Goal: Communication & Community: Participate in discussion

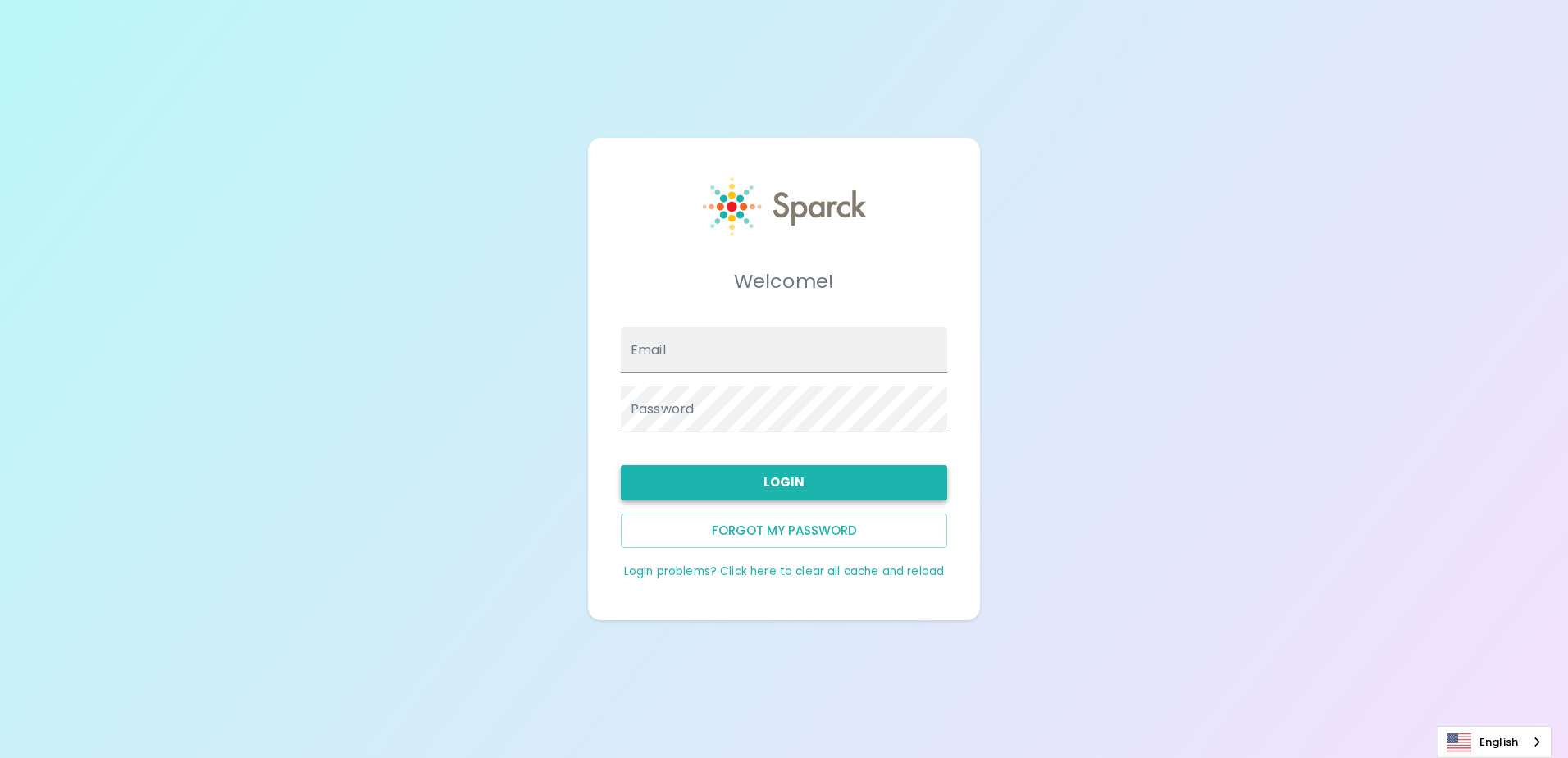
type input "[EMAIL_ADDRESS][DOMAIN_NAME]"
click at [862, 485] on button "Login" at bounding box center [784, 482] width 326 height 34
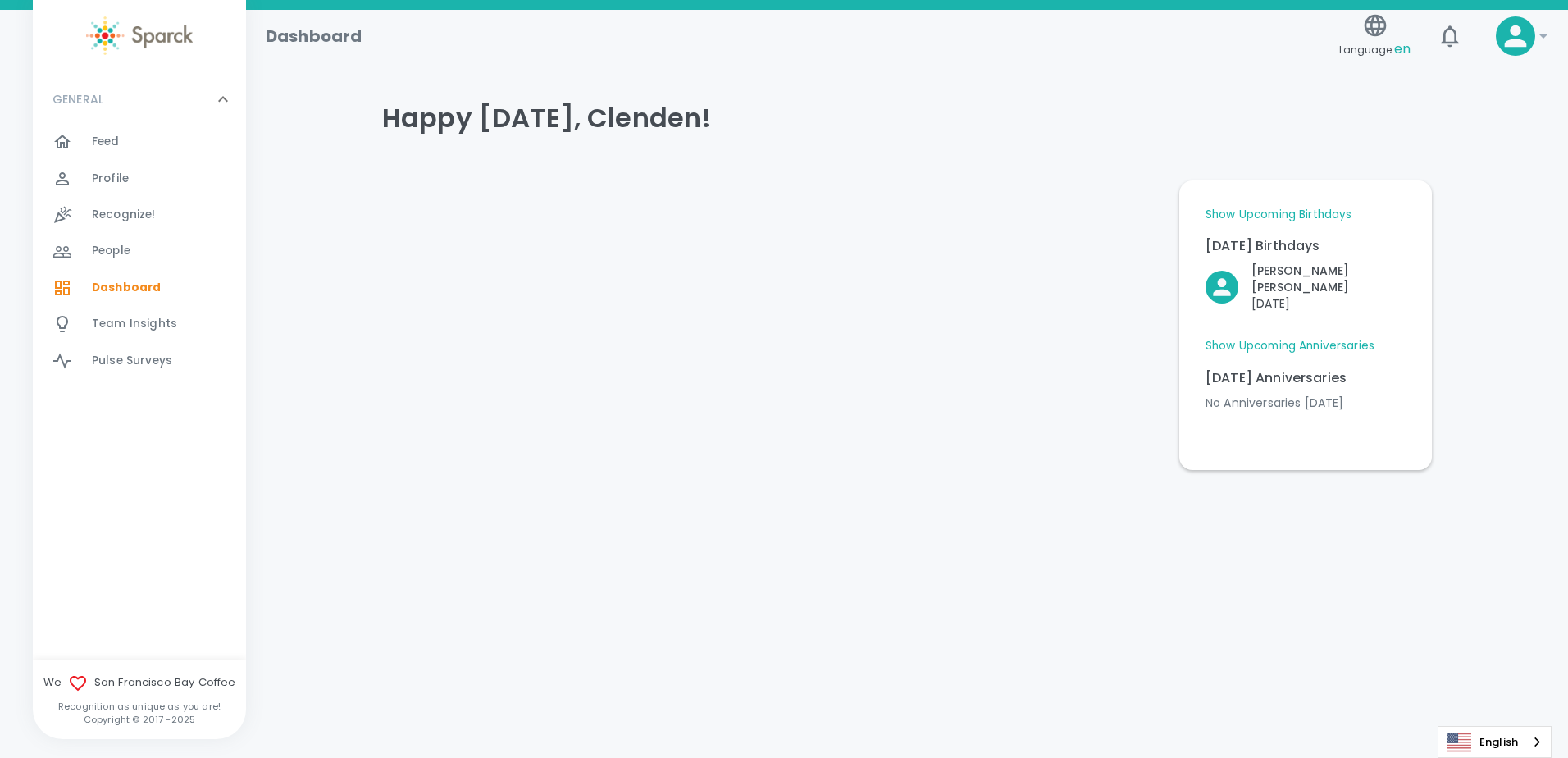
click at [148, 149] on div "Feed 0" at bounding box center [169, 141] width 154 height 23
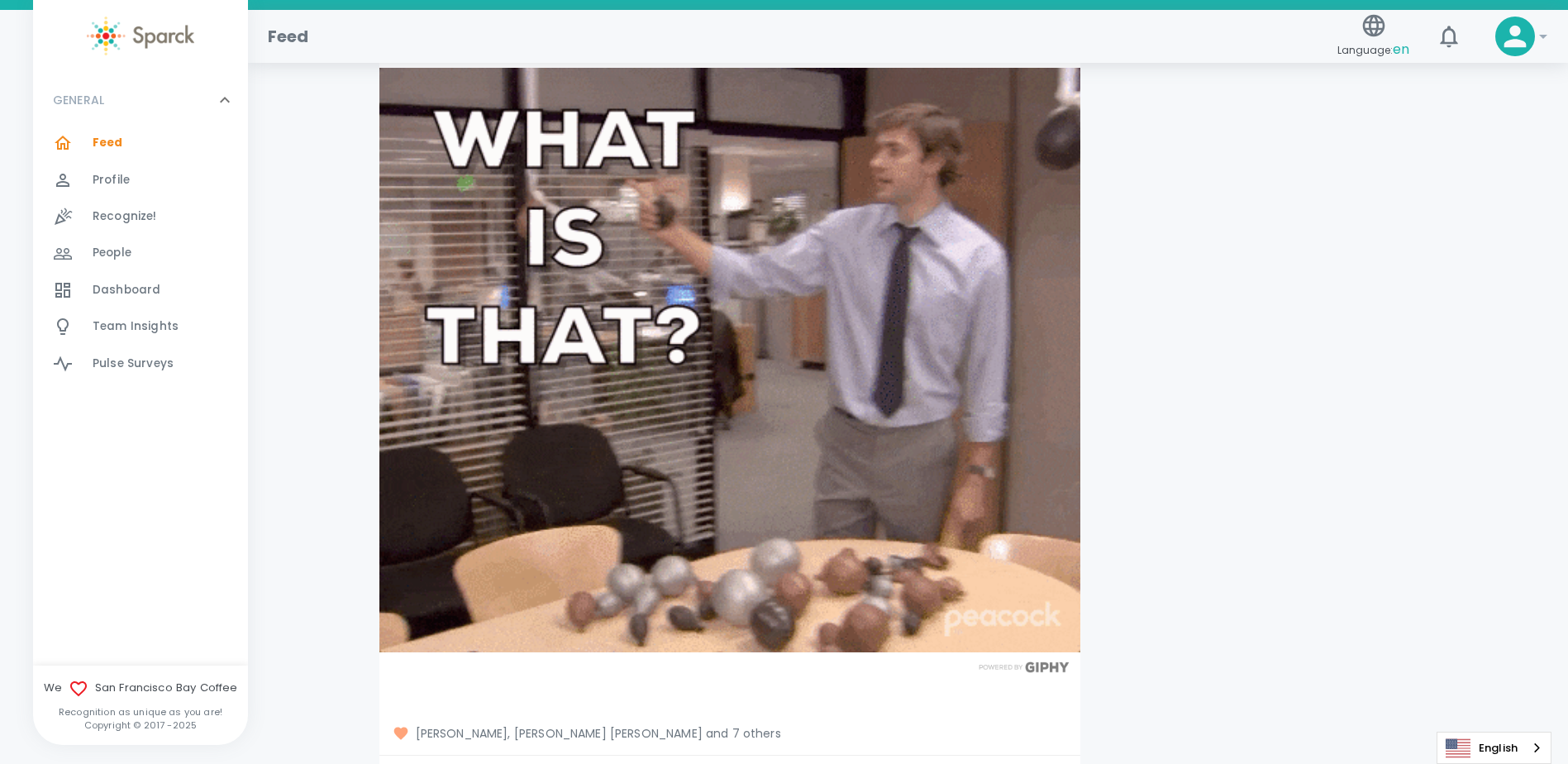
scroll to position [13145, 0]
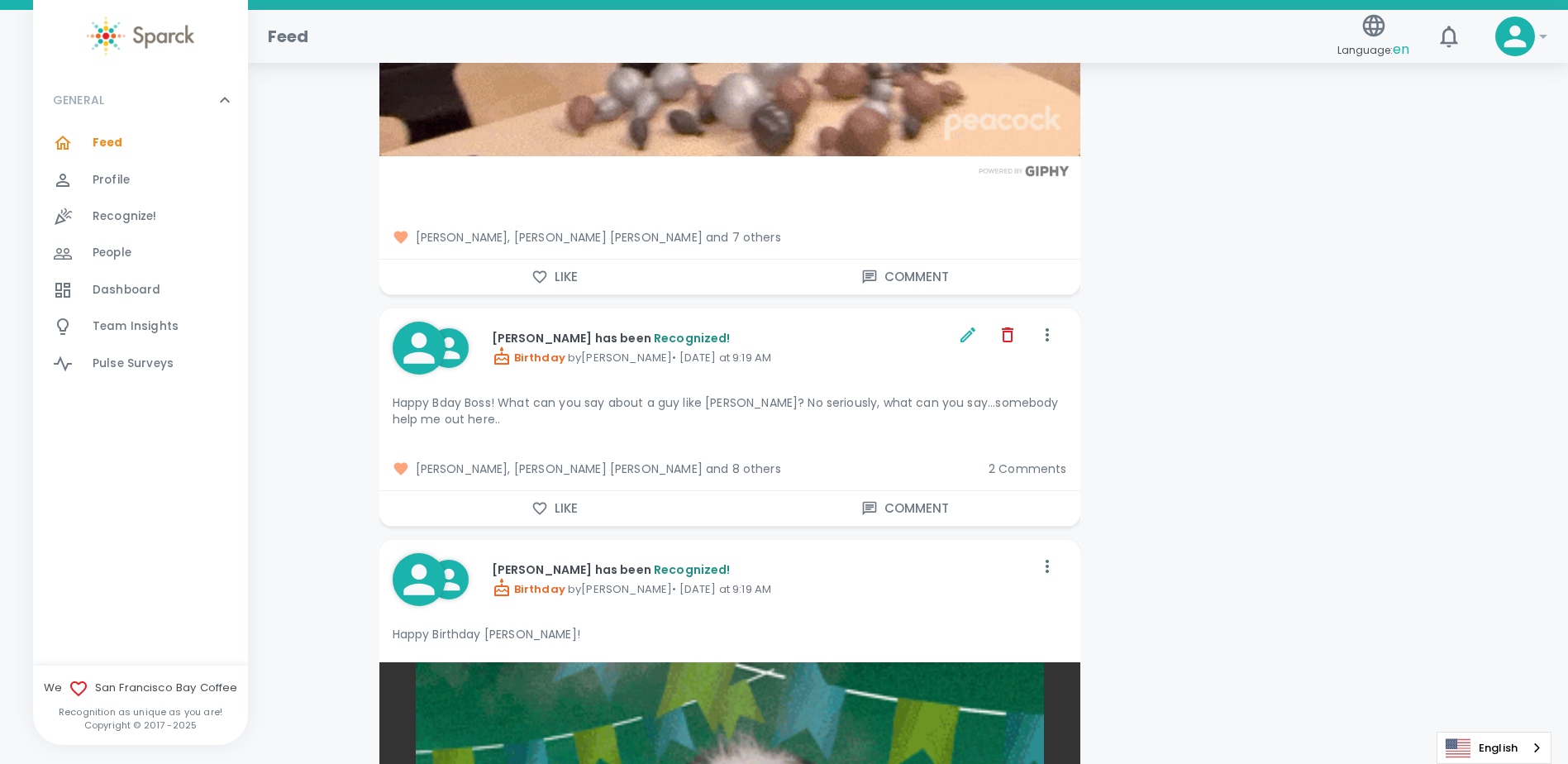
click at [1030, 460] on span "2 Comments" at bounding box center [1027, 468] width 79 height 16
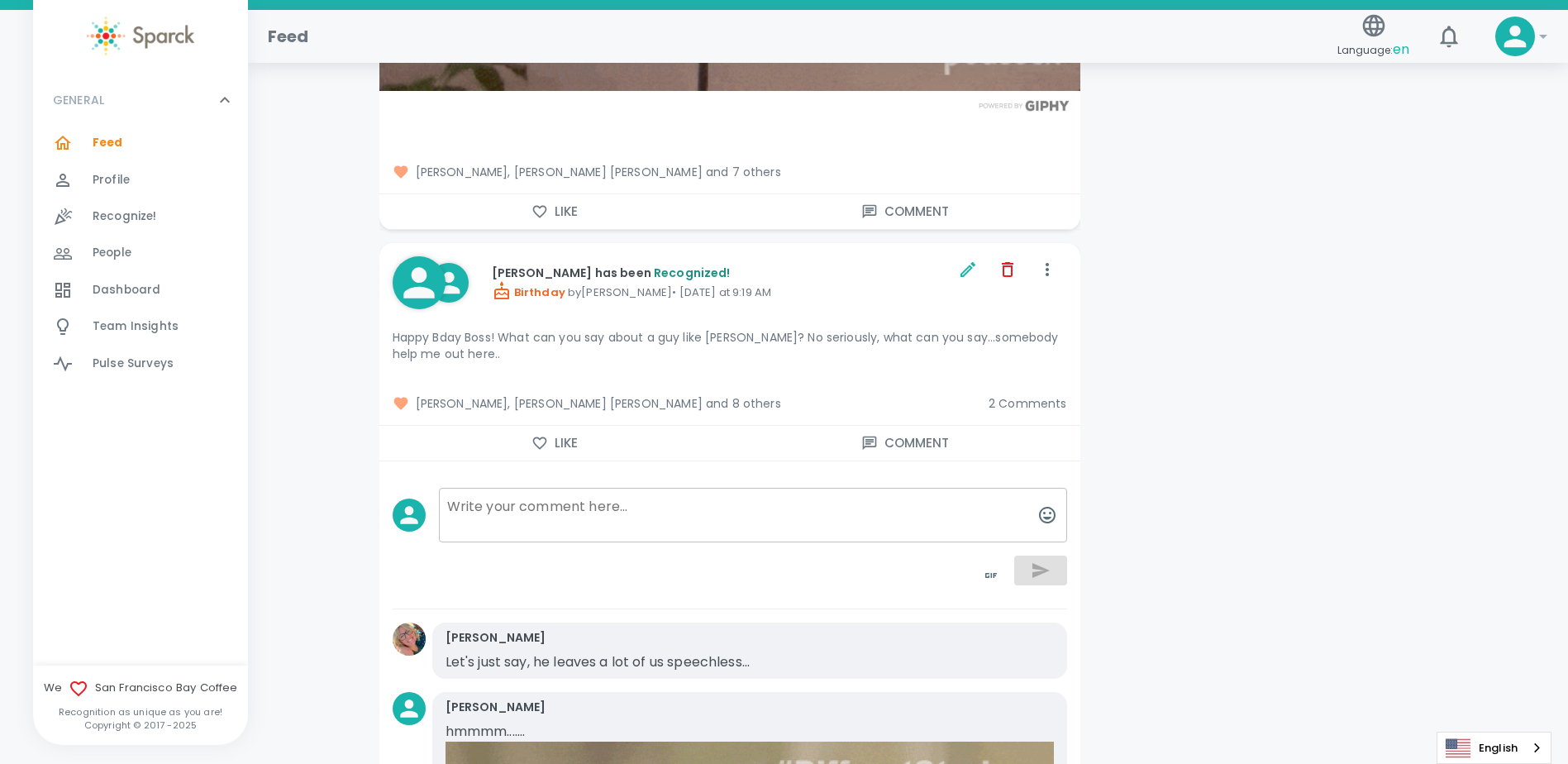
scroll to position [13311, 0]
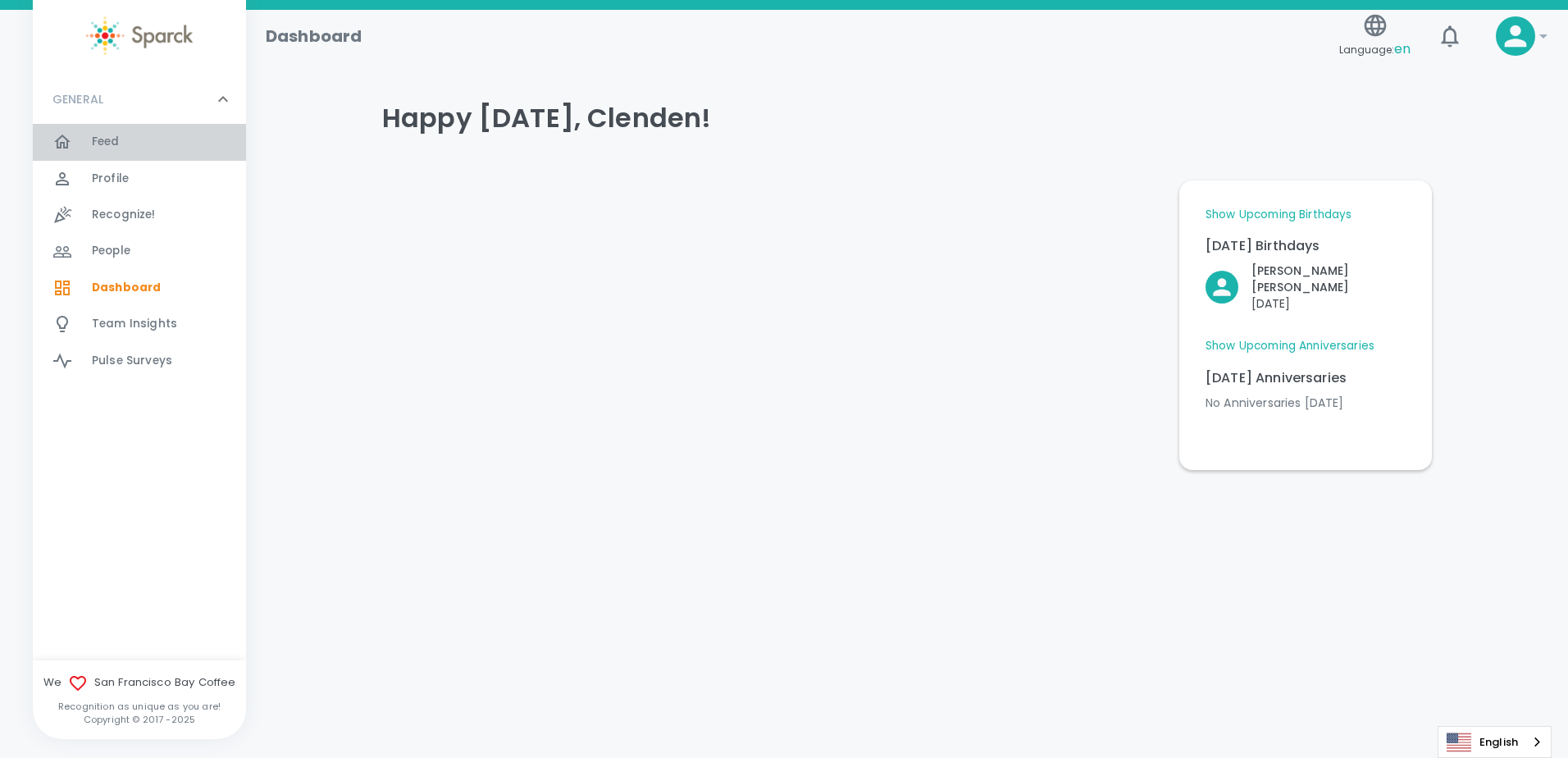
click at [119, 136] on span "Feed" at bounding box center [105, 141] width 28 height 16
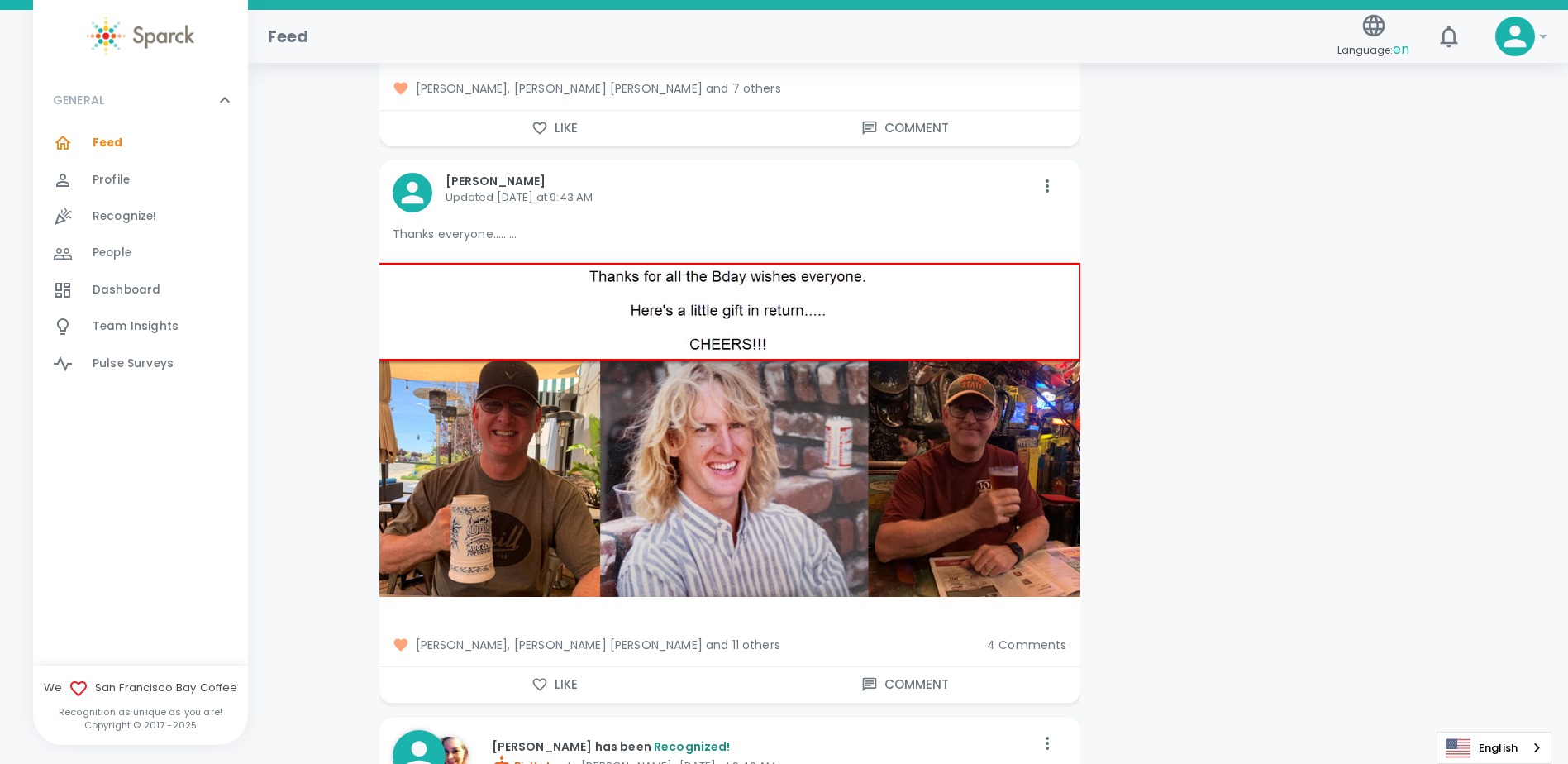
scroll to position [8020, 0]
